Goal: Contribute content

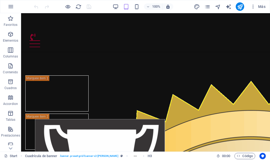
scroll to position [479, 0]
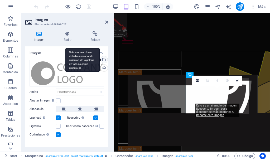
click at [105, 60] on div "Selecciona archivos del administrador de archivos, de la galería de fotos o car…" at bounding box center [104, 60] width 8 height 8
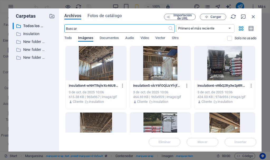
scroll to position [632, 0]
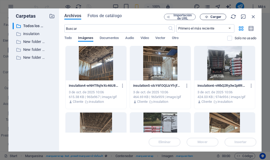
click at [214, 18] on span "Cargar" at bounding box center [216, 16] width 11 height 3
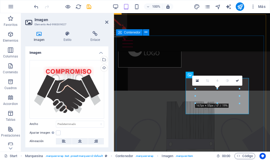
scroll to position [479, 0]
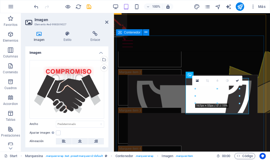
click at [214, 134] on div at bounding box center [192, 126] width 152 height 194
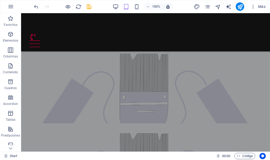
scroll to position [684, 0]
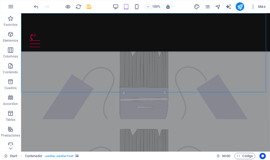
select select "px"
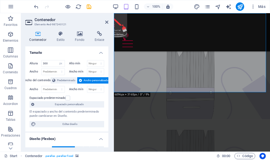
scroll to position [724, 0]
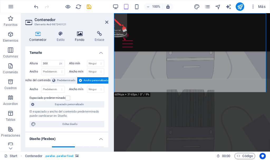
click at [80, 36] on icon at bounding box center [80, 33] width 18 height 5
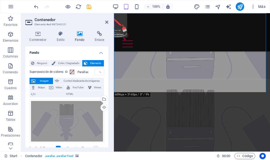
click at [79, 36] on icon at bounding box center [80, 33] width 18 height 5
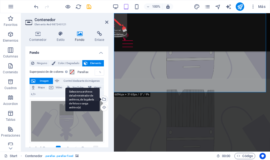
click at [104, 100] on div "Selecciona archivos del administrador de archivos, de la galería de fotos o car…" at bounding box center [104, 100] width 8 height 8
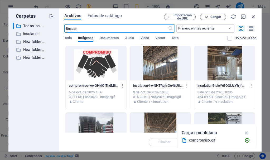
scroll to position [925, 0]
click at [217, 17] on span "Cargar" at bounding box center [216, 16] width 11 height 3
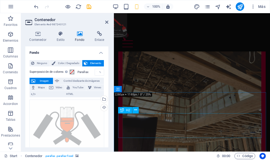
scroll to position [724, 0]
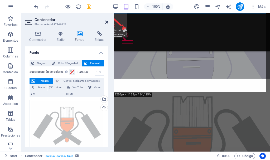
click at [107, 23] on icon at bounding box center [106, 22] width 3 height 4
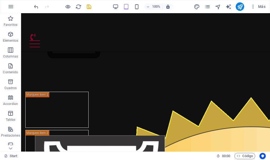
scroll to position [481, 0]
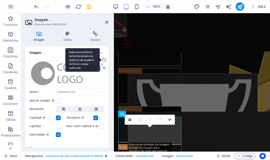
click at [104, 59] on div "Selecciona archivos del administrador de archivos, de la galería de fotos o car…" at bounding box center [104, 60] width 8 height 8
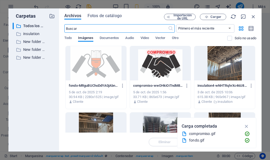
scroll to position [717, 0]
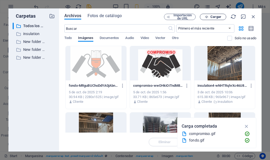
click at [216, 14] on button "Cargar" at bounding box center [213, 17] width 26 height 6
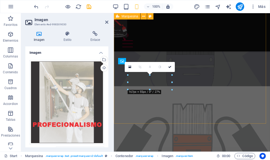
scroll to position [534, 0]
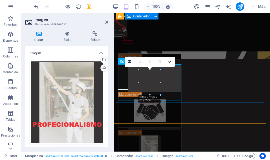
click at [203, 87] on div at bounding box center [192, 72] width 152 height 194
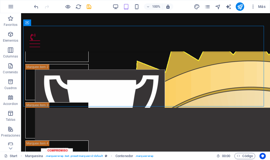
scroll to position [489, 0]
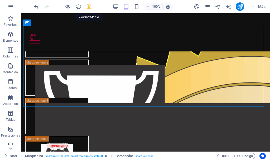
click at [88, 6] on icon "save" at bounding box center [89, 7] width 6 height 6
checkbox input "false"
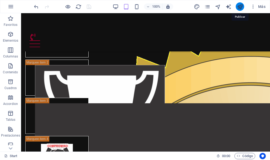
click at [241, 7] on icon "publish" at bounding box center [240, 7] width 6 height 6
